Goal: Communication & Community: Answer question/provide support

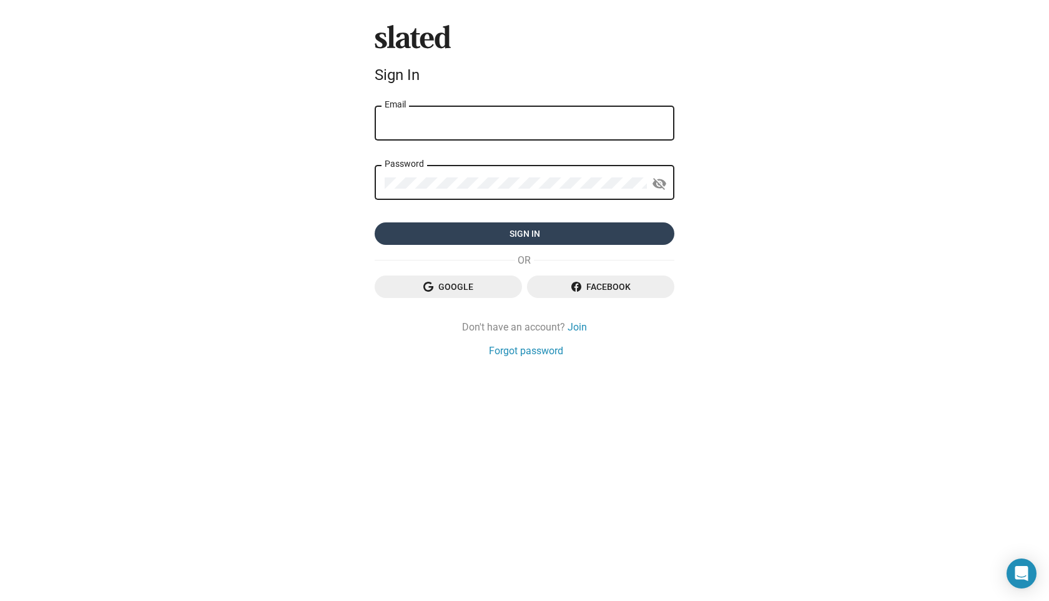
type input "g.lasaracina@lightless.it"
click at [518, 233] on span "Sign in" at bounding box center [525, 233] width 280 height 22
click at [518, 233] on form "g.lasaracina@lightless.it Email Password visibility_off Sign in" at bounding box center [525, 175] width 300 height 142
click at [518, 226] on span "Sign in" at bounding box center [525, 233] width 280 height 22
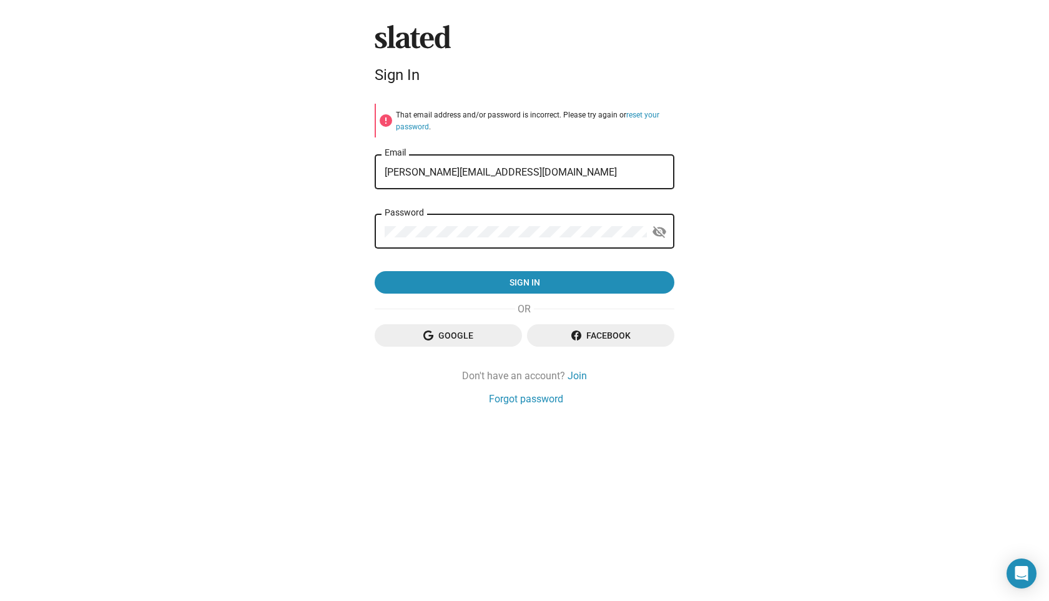
click at [469, 334] on span "Google" at bounding box center [448, 335] width 127 height 22
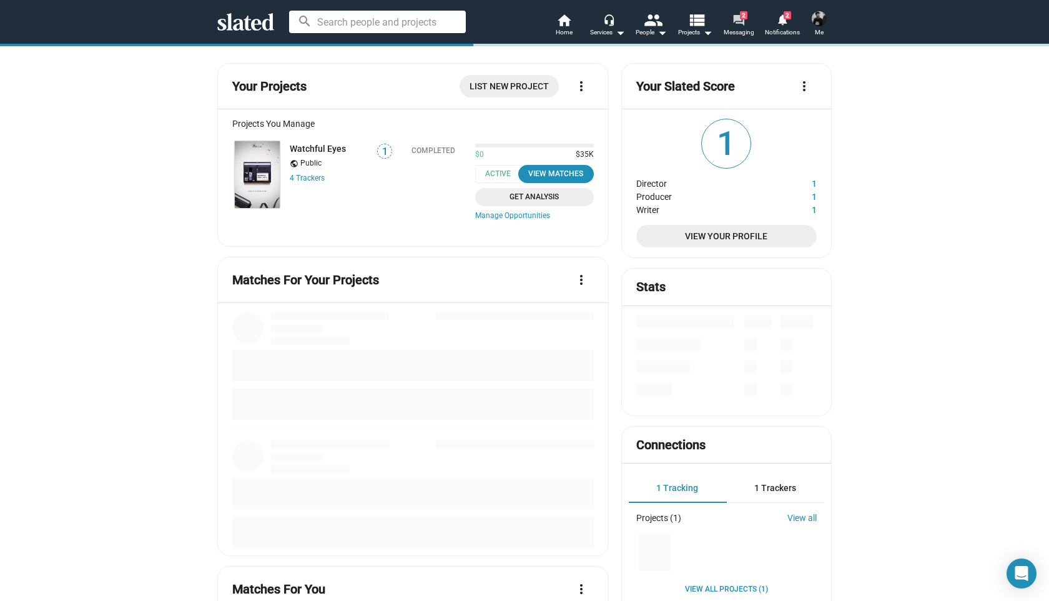
click at [747, 21] on link "forum 2 Messaging" at bounding box center [739, 25] width 44 height 27
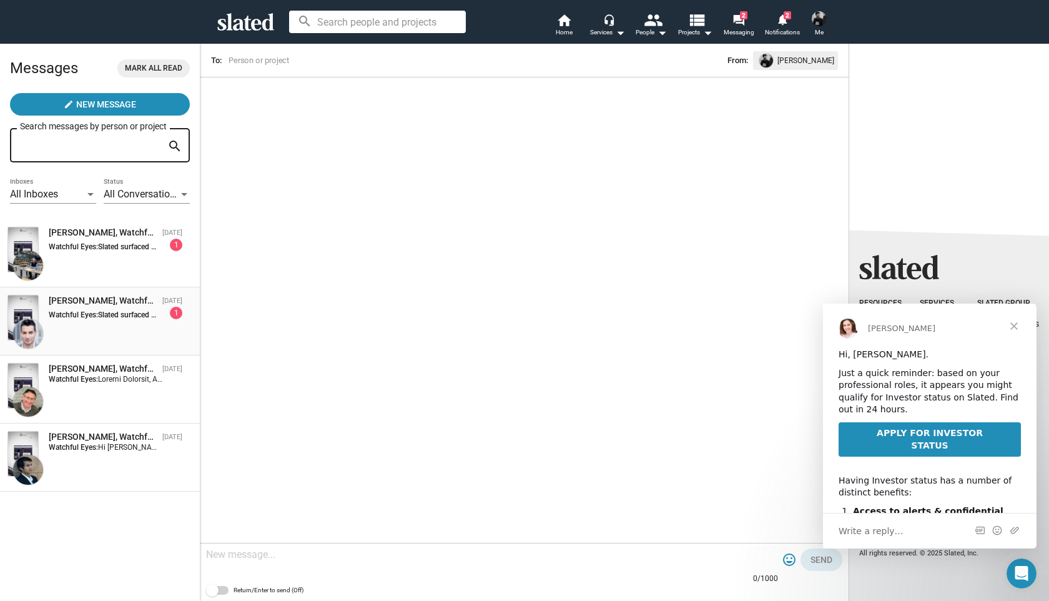
click at [100, 298] on div "[PERSON_NAME], Watchful Eyes" at bounding box center [103, 301] width 109 height 12
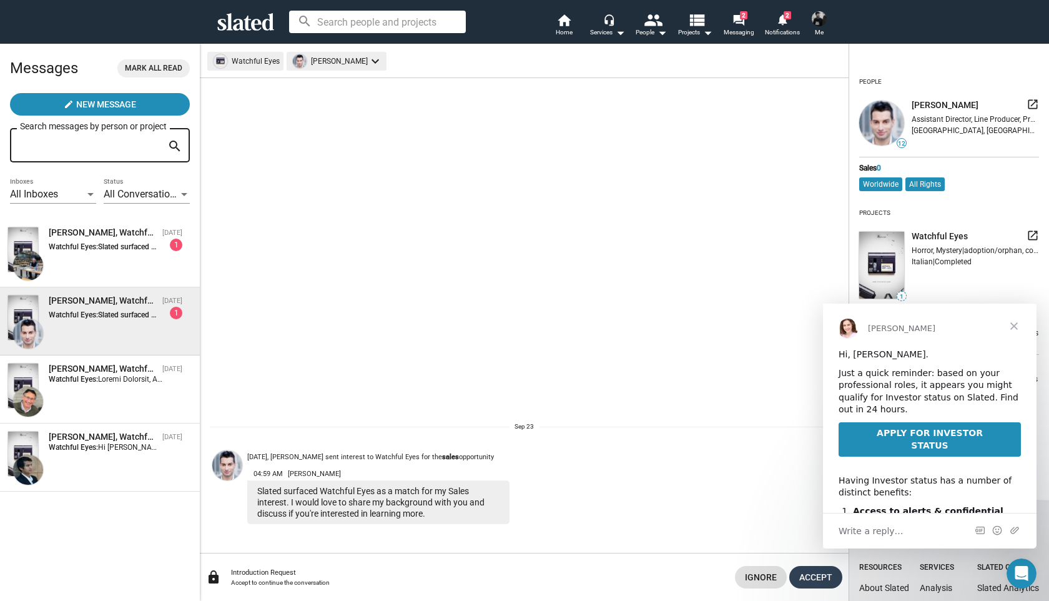
click at [822, 586] on span "Accept" at bounding box center [815, 577] width 33 height 22
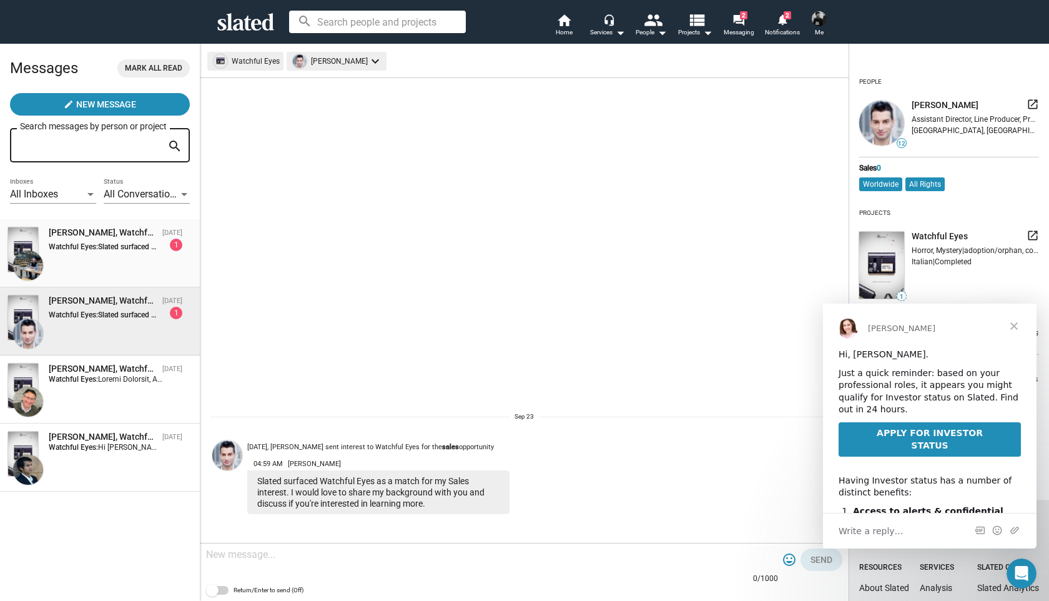
click at [110, 236] on div "[PERSON_NAME], Watchful Eyes" at bounding box center [103, 233] width 109 height 12
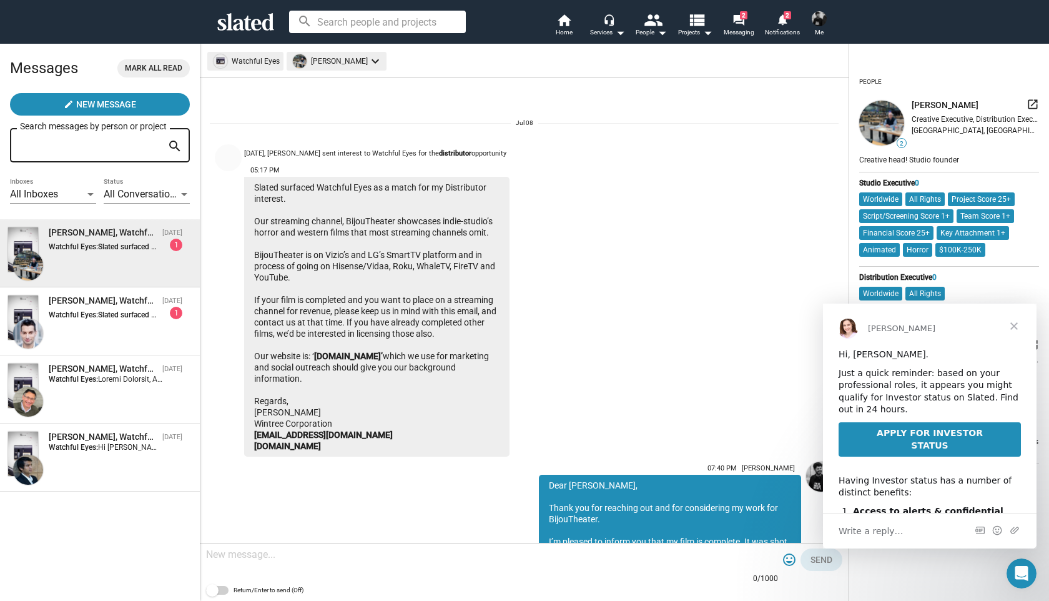
scroll to position [593, 0]
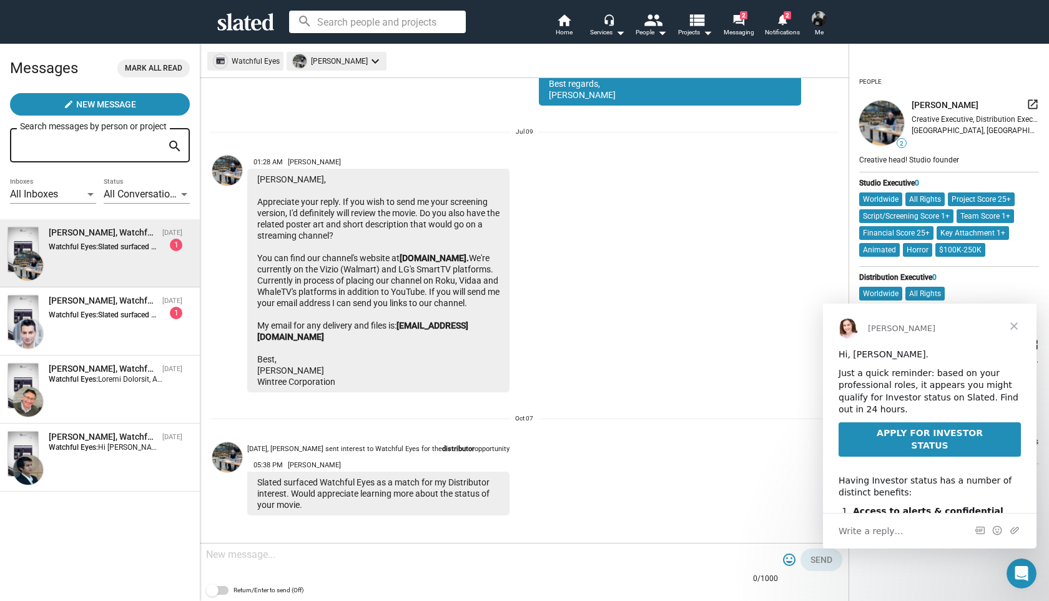
click at [523, 550] on textarea at bounding box center [492, 554] width 572 height 12
drag, startPoint x: 357, startPoint y: 496, endPoint x: 257, endPoint y: 479, distance: 100.7
click at [257, 479] on div "Slated surfaced Watchful Eyes as a match for my Distributor interest. Would app…" at bounding box center [378, 493] width 262 height 44
drag, startPoint x: 257, startPoint y: 479, endPoint x: 325, endPoint y: 501, distance: 71.1
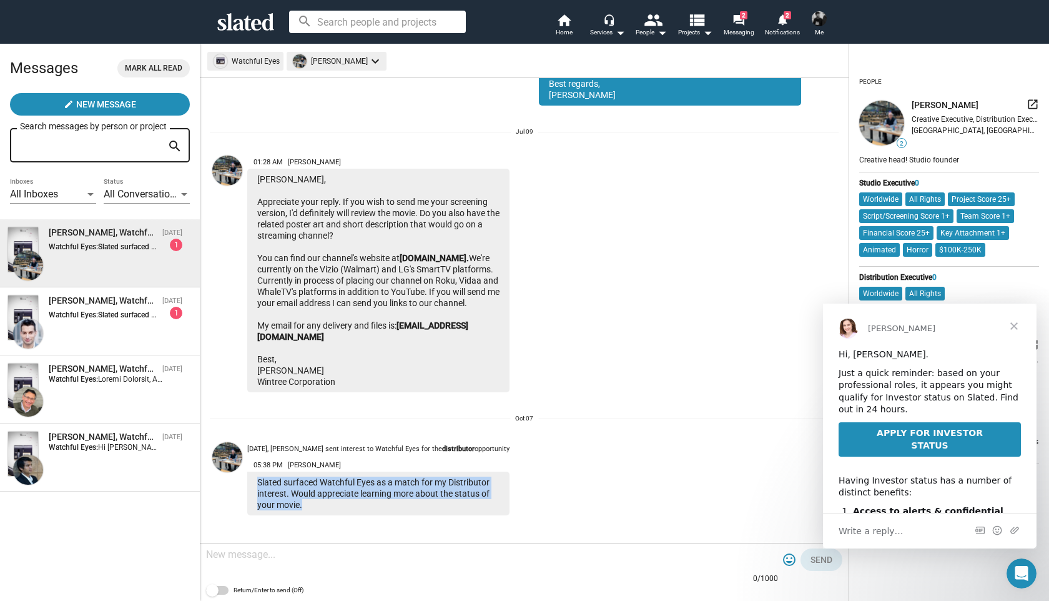
click at [325, 501] on div "Slated surfaced Watchful Eyes as a match for my Distributor interest. Would app…" at bounding box center [378, 493] width 262 height 44
copy div "Slated surfaced Watchful Eyes as a match for my Distributor interest. Would app…"
click at [433, 564] on div at bounding box center [492, 555] width 572 height 37
paste textarea "Hi [Name], Thanks for reaching out and for your interest in Watchful Eyes. The …"
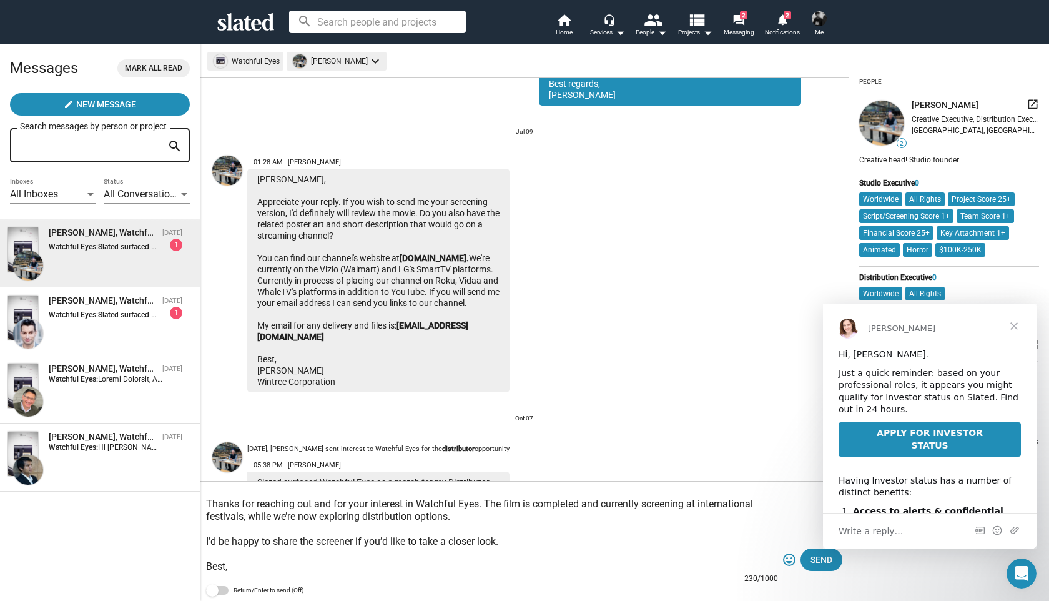
scroll to position [0, 0]
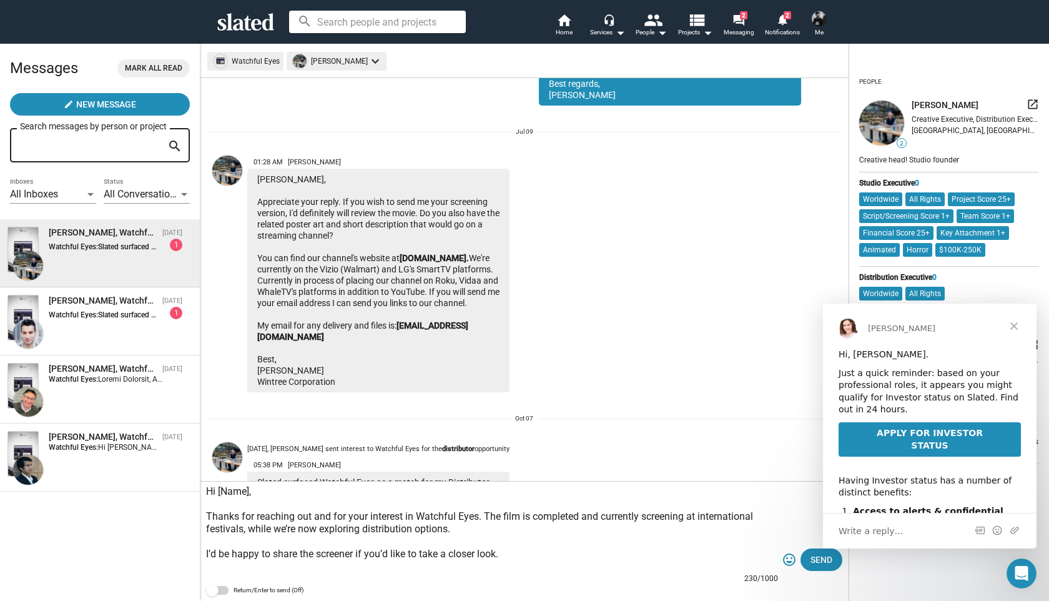
click at [249, 495] on textarea "Hi [Name], Thanks for reaching out and for your interest in Watchful Eyes. The …" at bounding box center [492, 528] width 572 height 87
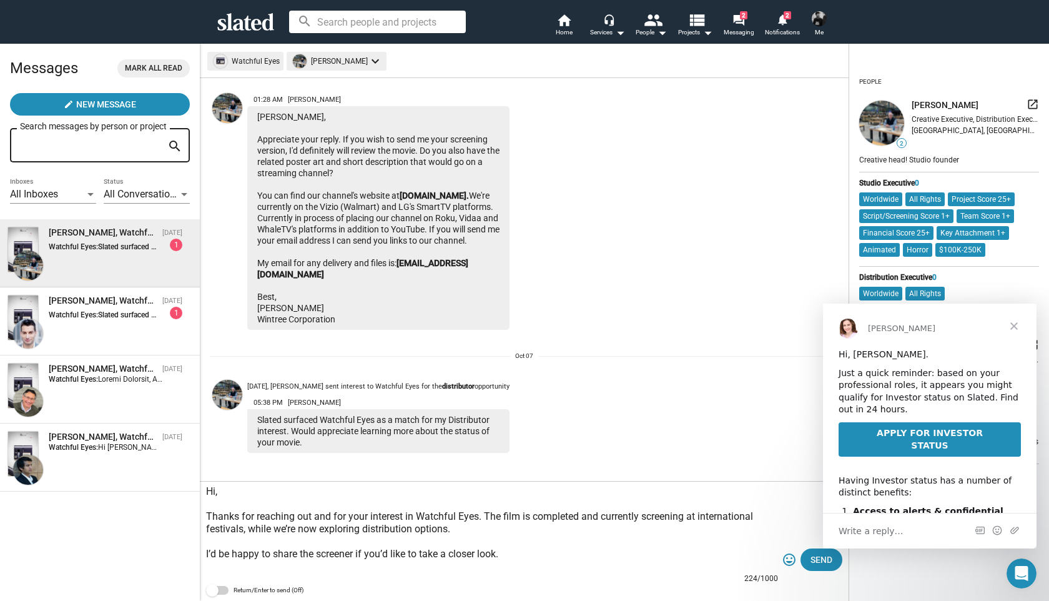
scroll to position [12, 0]
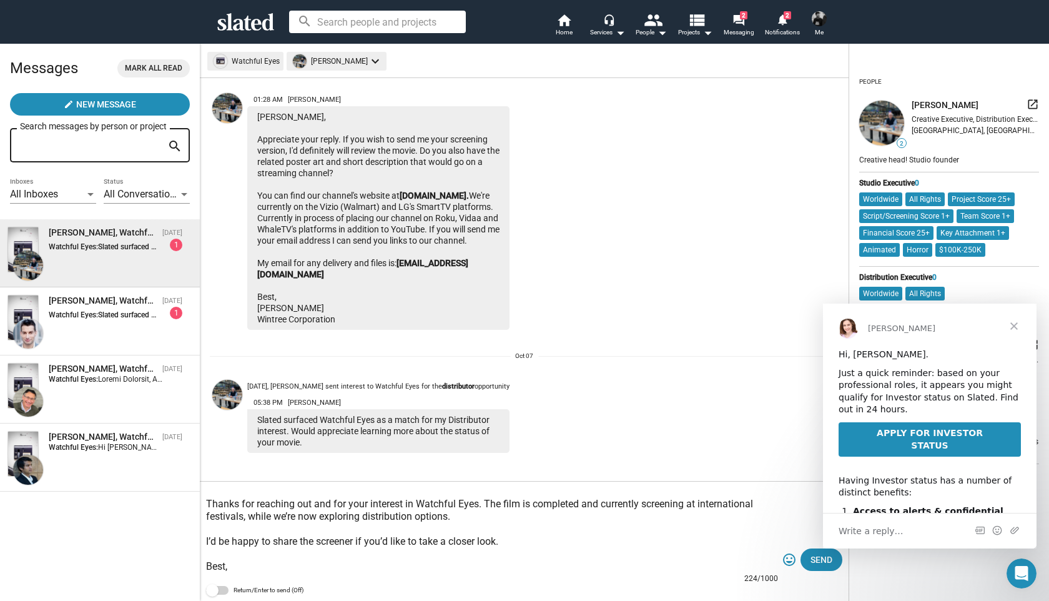
click at [528, 555] on textarea "Hi, Thanks for reaching out and for your interest in Watchful Eyes. The film is…" at bounding box center [492, 528] width 572 height 87
type textarea "Hi, Thanks for reaching out and for your interest in Watchful Eyes. The film is…"
click at [813, 557] on span "Send" at bounding box center [822, 559] width 22 height 22
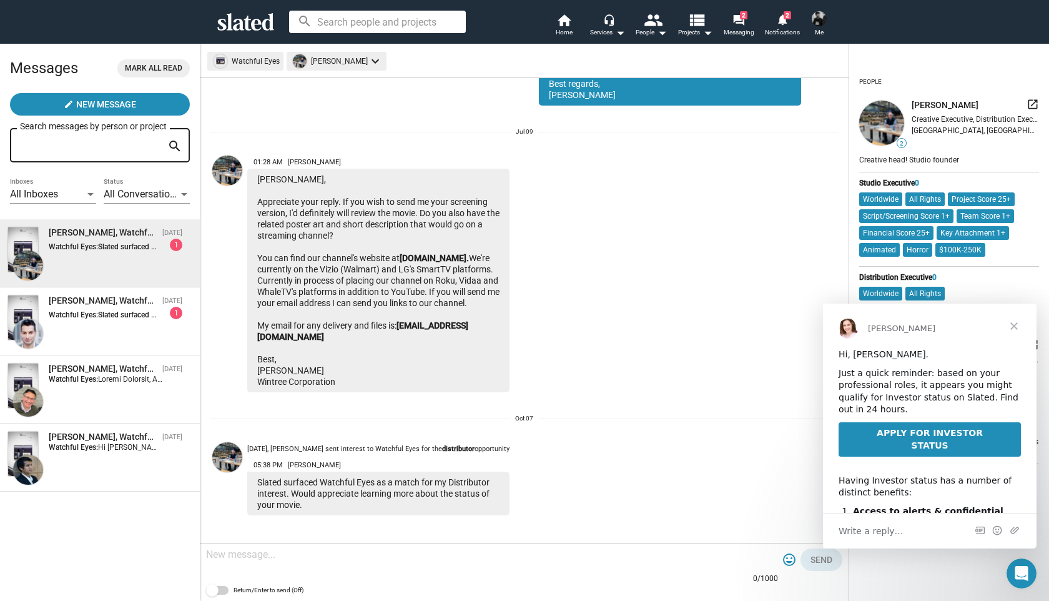
scroll to position [793, 0]
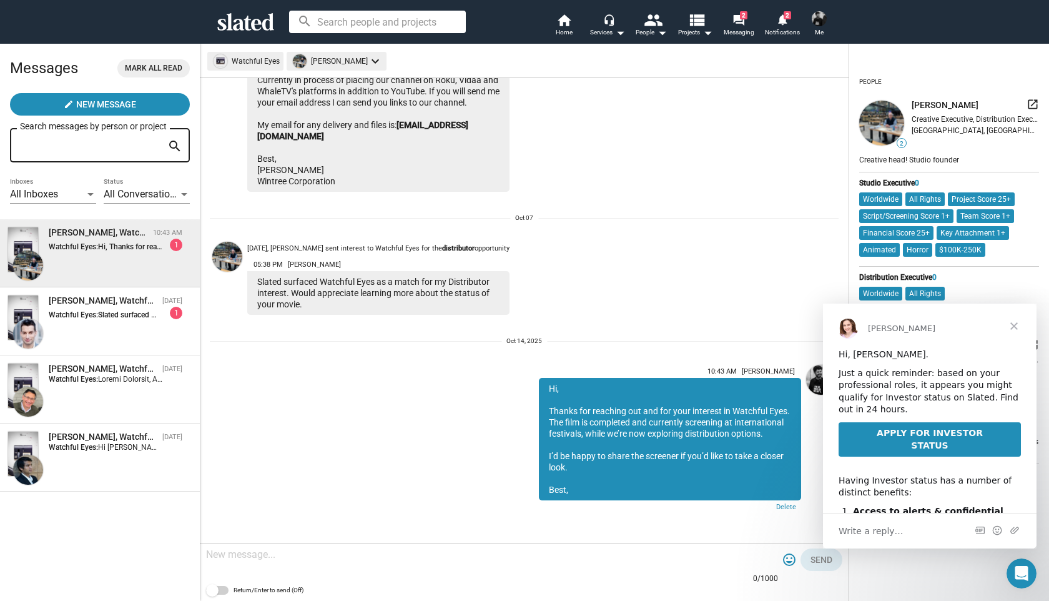
drag, startPoint x: 580, startPoint y: 488, endPoint x: 538, endPoint y: 387, distance: 108.9
click at [538, 387] on div "10:43 AM Gianluca Lasaracina Hi, Thanks for reaching out and for your interest …" at bounding box center [651, 438] width 300 height 156
copy div "Hi, Thanks for reaching out and for your interest in Watchful Eyes. The film is…"
click at [71, 303] on div "[PERSON_NAME], Watchful Eyes" at bounding box center [103, 301] width 109 height 12
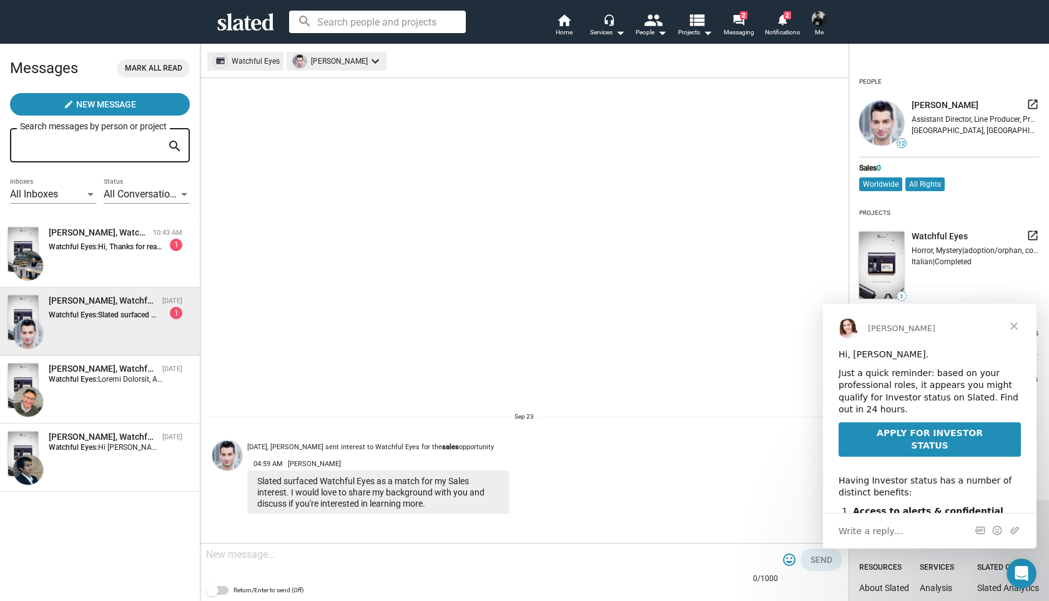
click at [376, 558] on textarea at bounding box center [492, 554] width 572 height 12
paste textarea "Hi, Thanks for reaching out and for your interest in Watchful Eyes. The film is…"
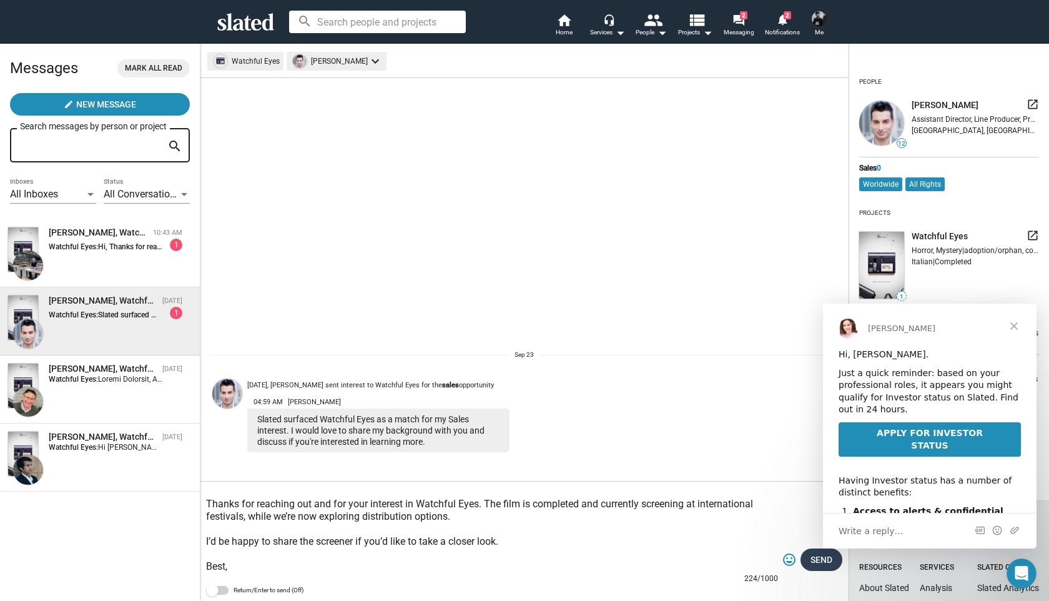
type textarea "Hi, Thanks for reaching out and for your interest in Watchful Eyes. The film is…"
click at [816, 556] on span "Send" at bounding box center [822, 559] width 22 height 22
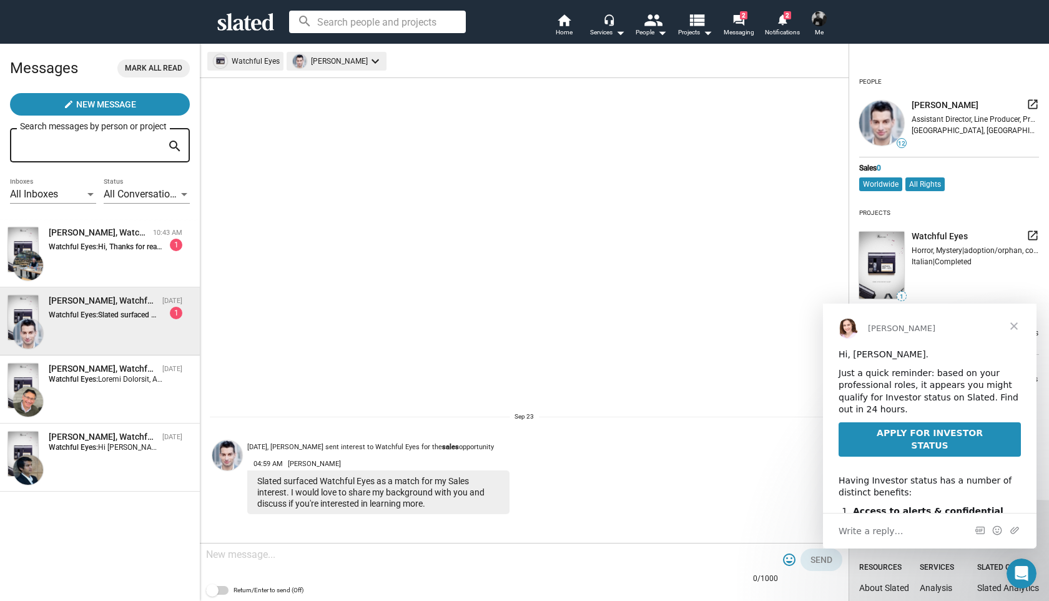
scroll to position [0, 0]
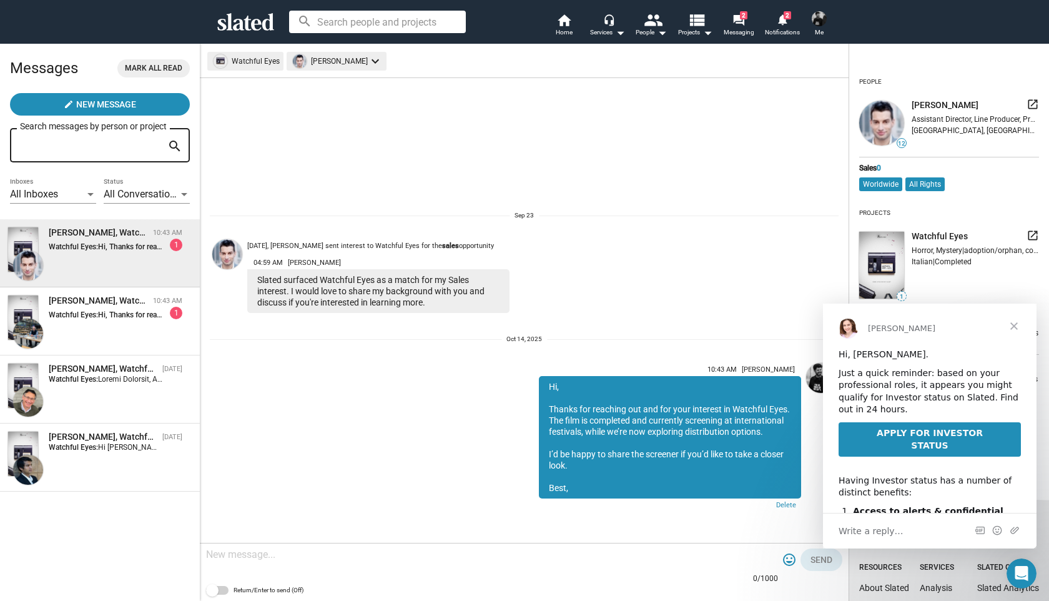
click at [1017, 325] on span "Close" at bounding box center [1014, 325] width 45 height 45
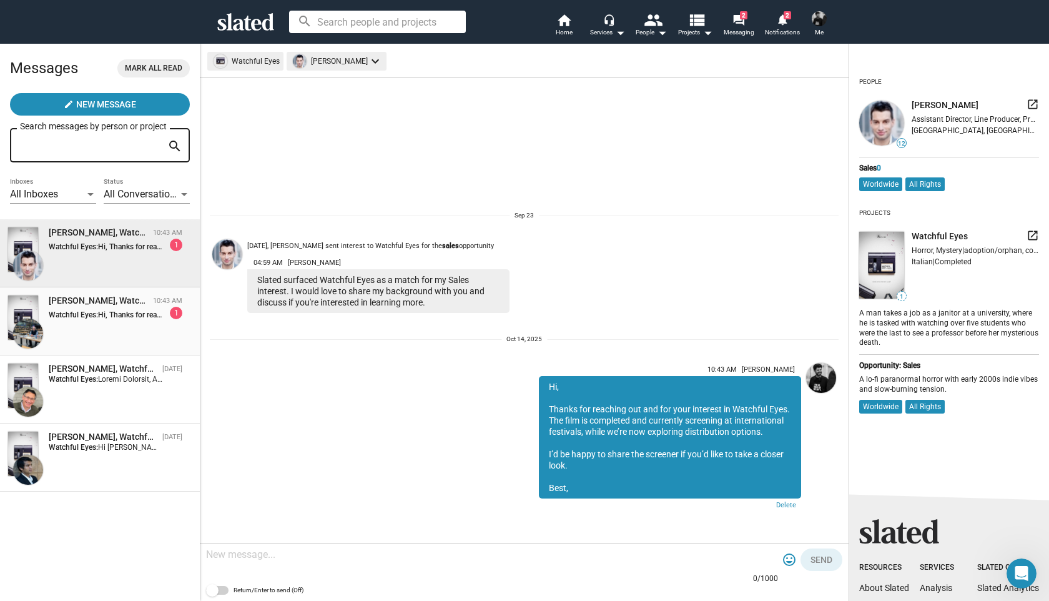
click at [126, 323] on div "Francis Manzo, Watchful Eyes 10:43 AM Watchful Eyes: Hi, Thanks for reaching ou…" at bounding box center [99, 321] width 185 height 53
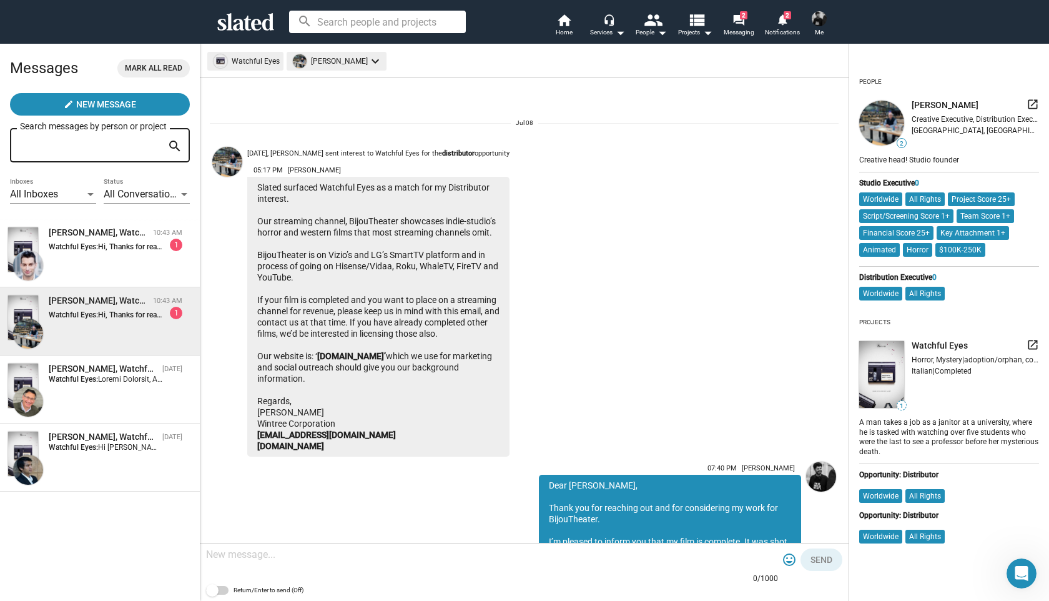
click at [176, 316] on div "1" at bounding box center [176, 313] width 12 height 12
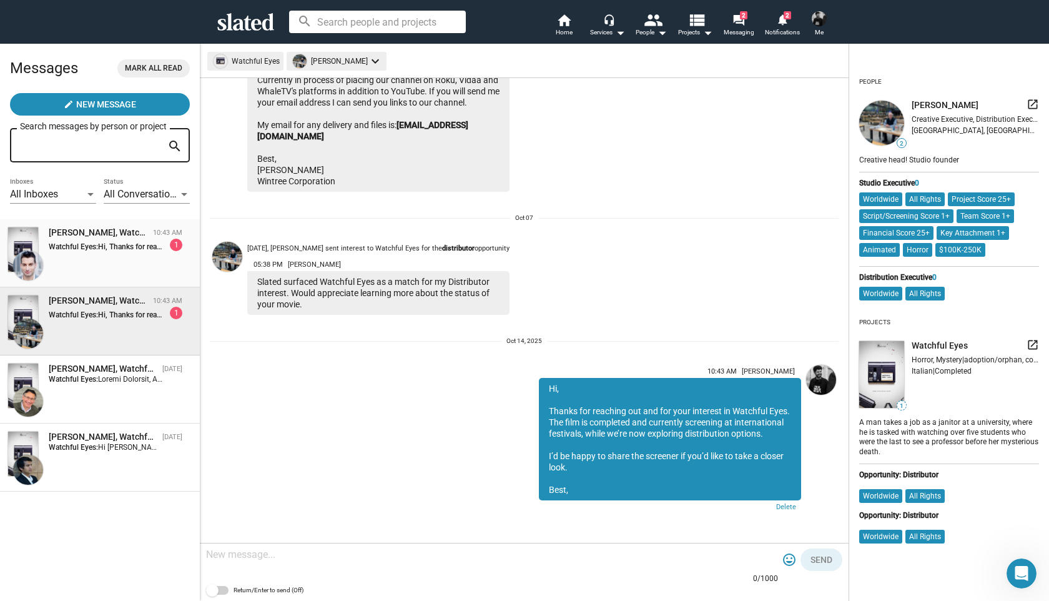
click at [172, 271] on div "Jerry Koedding, Watchful Eyes 10:43 AM Watchful Eyes: Hi, Thanks for reaching o…" at bounding box center [99, 253] width 185 height 53
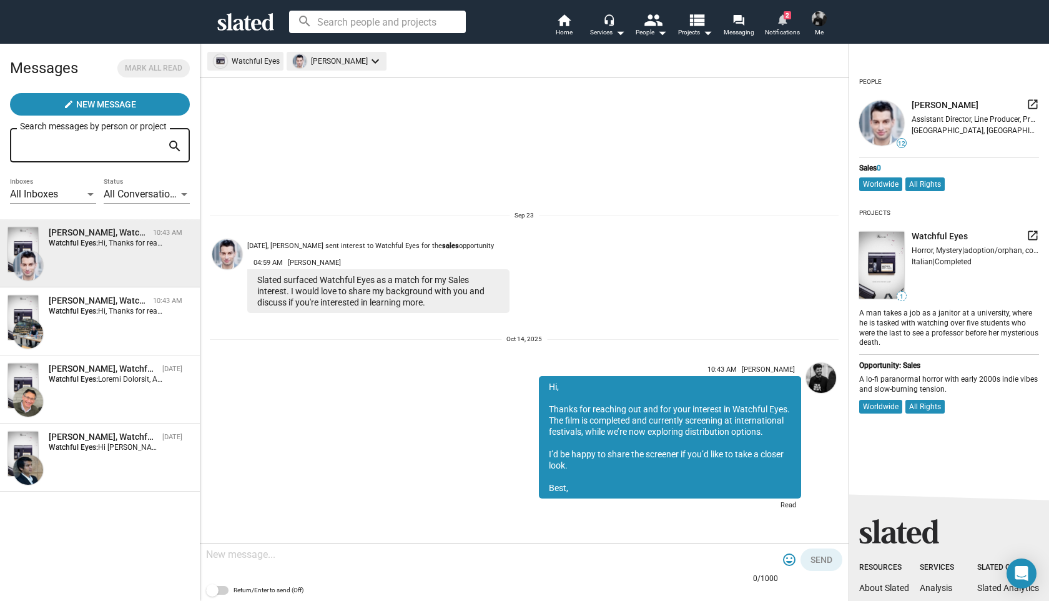
click at [788, 21] on mat-icon "notifications" at bounding box center [782, 19] width 12 height 12
